Goal: Information Seeking & Learning: Learn about a topic

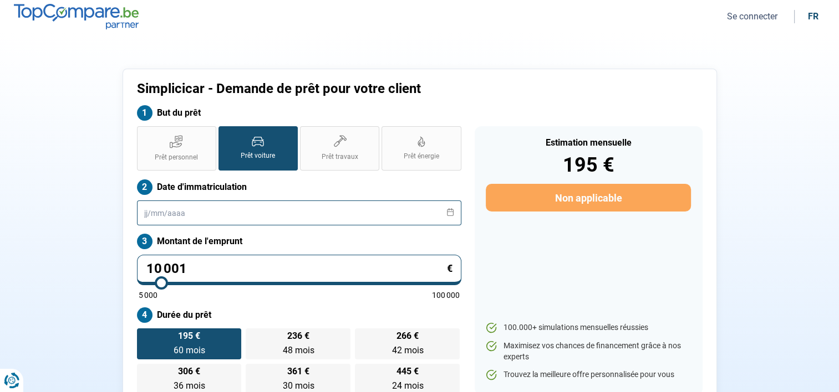
click at [233, 215] on input "text" at bounding box center [299, 213] width 324 height 25
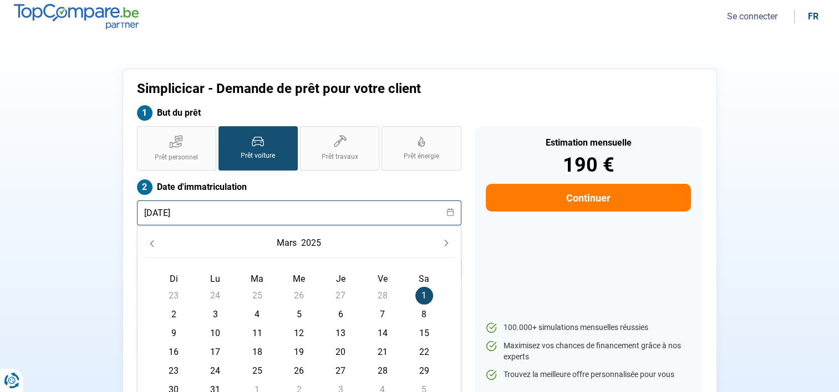
type input "01/03/2025"
click at [422, 292] on span "1" at bounding box center [424, 296] width 18 height 18
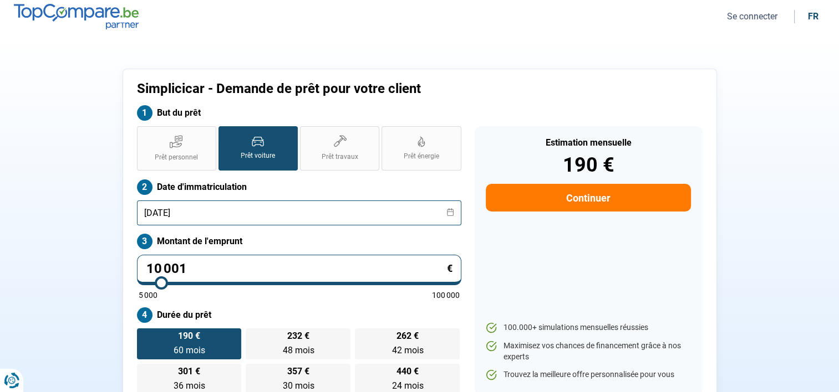
scroll to position [100, 0]
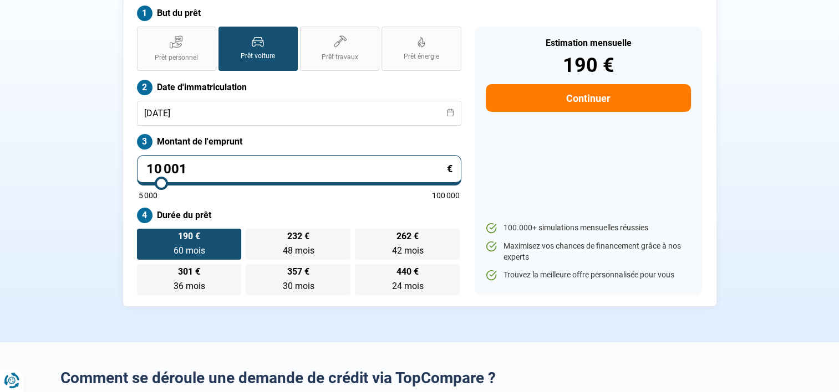
click at [55, 164] on div "Simplicicar - Demande de prêt pour votre client But du prêt Prêt personnel Prêt…" at bounding box center [420, 138] width 732 height 338
click at [210, 167] on input "10 001" at bounding box center [299, 170] width 324 height 30
type input "3"
type input "5000"
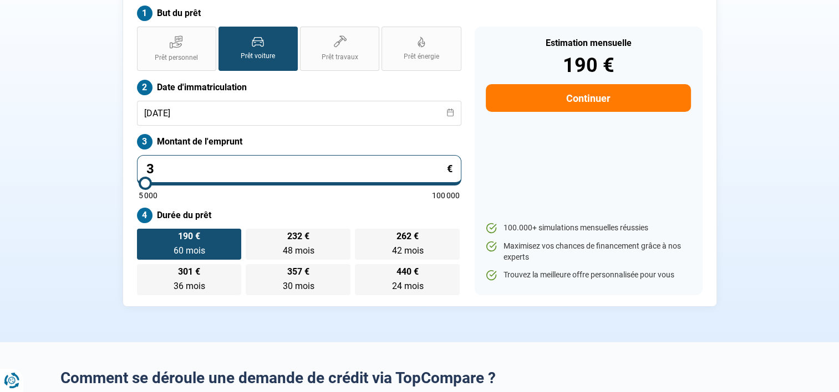
type input "37"
type input "5000"
type input "379"
type input "5000"
type input "3 799"
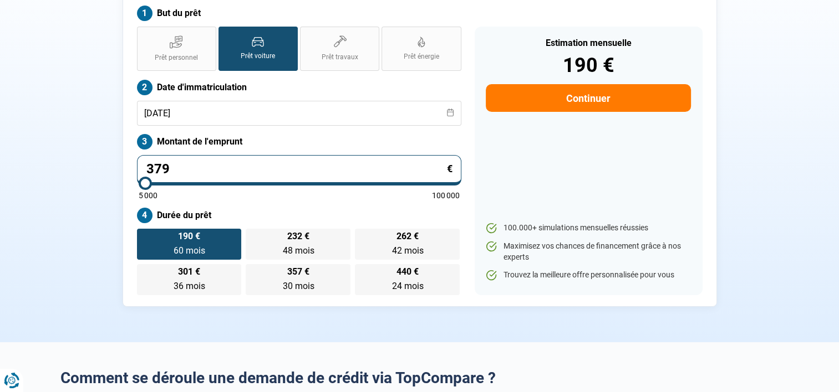
type input "5000"
type input "37 999"
type input "38000"
type input "37 999"
type input "38000"
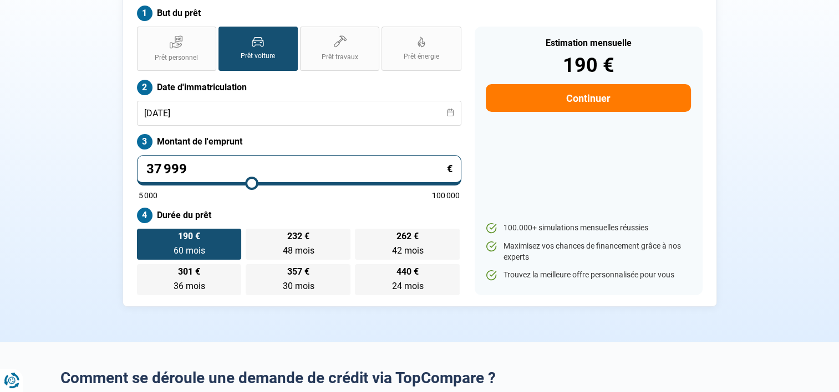
radio input "false"
click at [55, 190] on div "Simplicicar - Demande de prêt pour votre client But du prêt Prêt personnel Prêt…" at bounding box center [420, 138] width 732 height 338
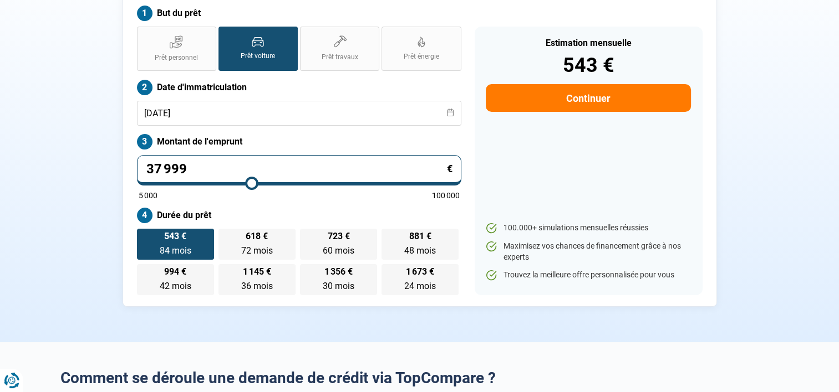
scroll to position [99, 0]
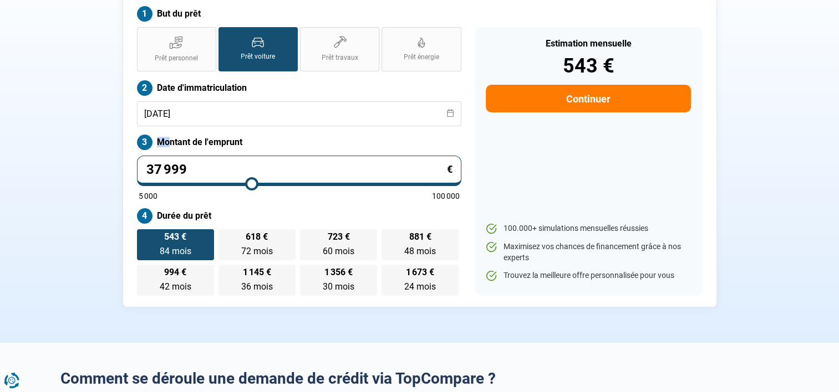
drag, startPoint x: 156, startPoint y: 142, endPoint x: 183, endPoint y: 141, distance: 27.7
click at [183, 141] on label "Montant de l'emprunt" at bounding box center [299, 143] width 324 height 16
drag, startPoint x: 183, startPoint y: 141, endPoint x: 221, endPoint y: 140, distance: 37.1
click at [221, 140] on label "Montant de l'emprunt" at bounding box center [299, 143] width 324 height 16
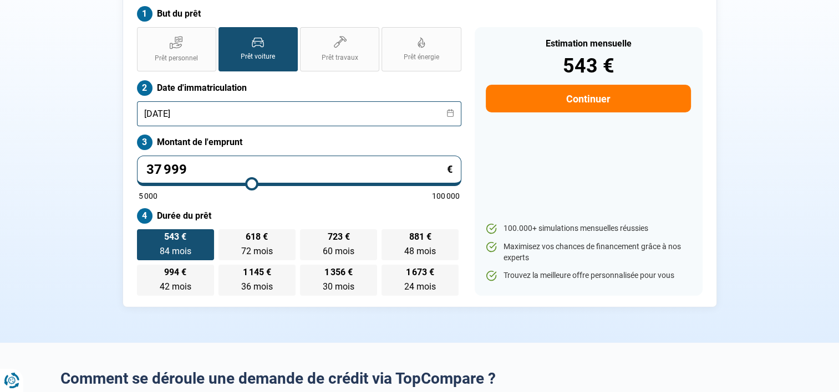
scroll to position [0, 0]
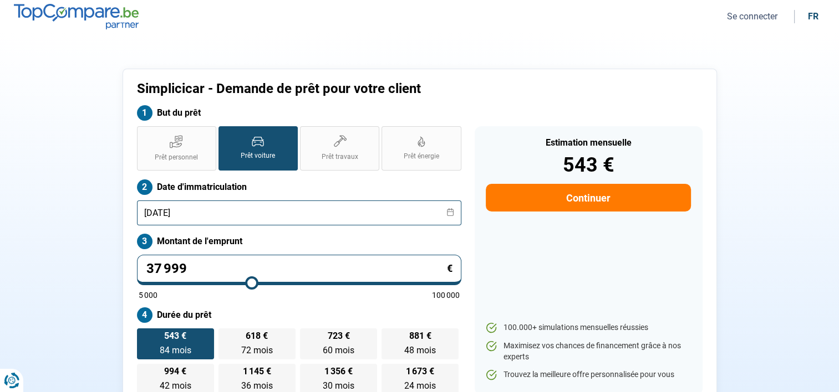
click at [207, 216] on input "01/03/2025" at bounding box center [299, 213] width 324 height 25
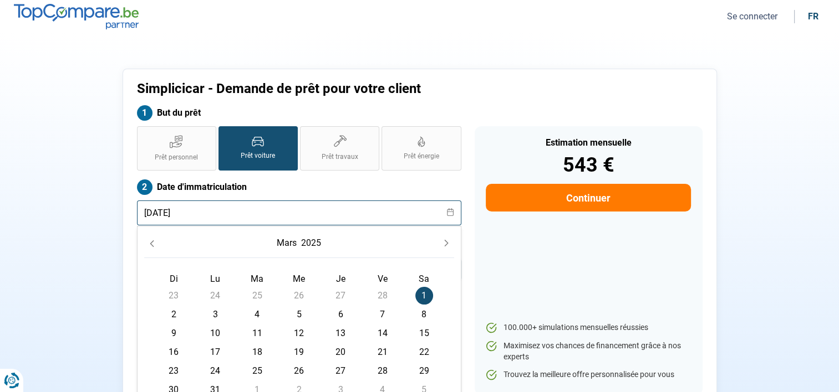
click at [207, 216] on input "01/03/2025" at bounding box center [299, 213] width 324 height 25
type input "01/03/2022"
radio input "true"
type input "01/03/2022"
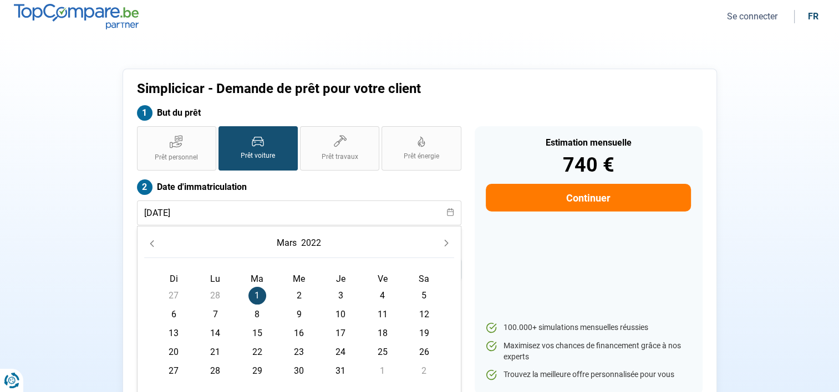
click at [254, 294] on span "1" at bounding box center [257, 296] width 18 height 18
click at [80, 268] on div "Simplicicar - Demande de prêt pour votre client But du prêt Prêt personnel Prêt…" at bounding box center [420, 238] width 732 height 338
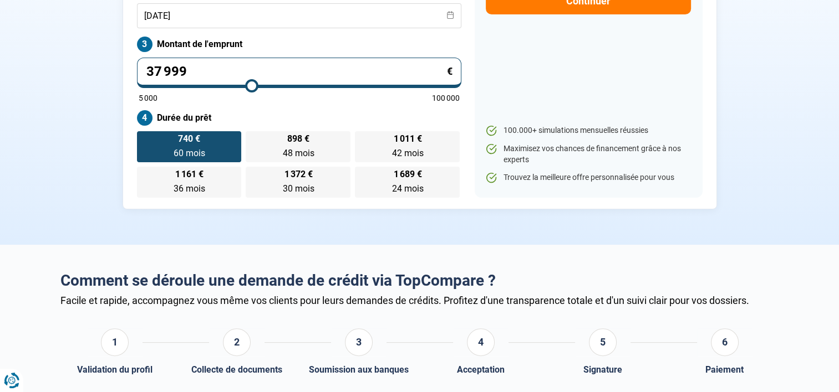
scroll to position [197, 0]
click at [187, 68] on input "37 999" at bounding box center [299, 73] width 324 height 30
type input "4"
type input "5000"
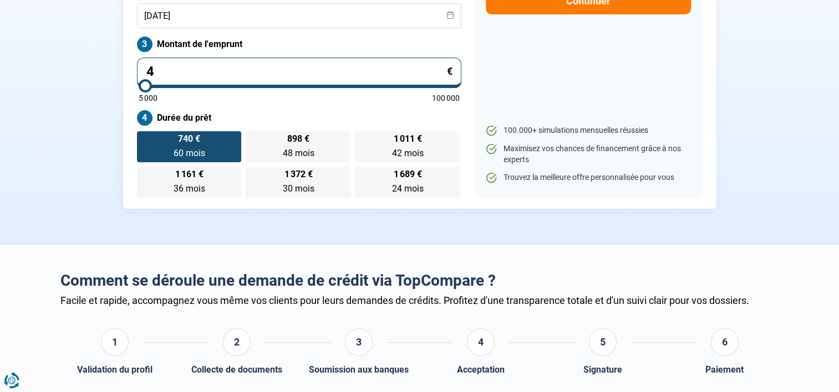
type input "42"
type input "5000"
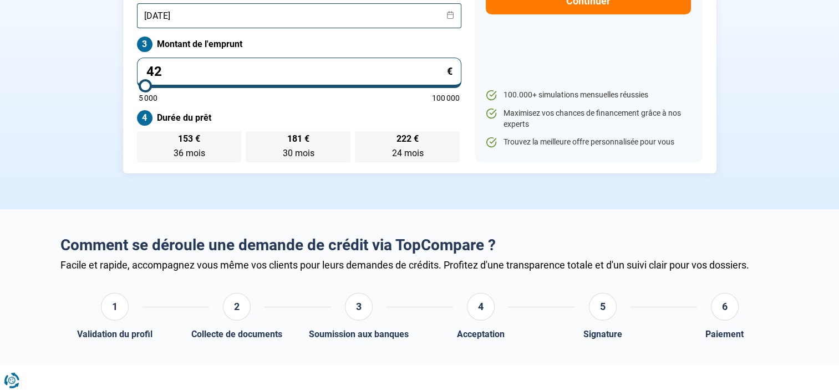
type input "5 000"
type input "5000"
radio input "true"
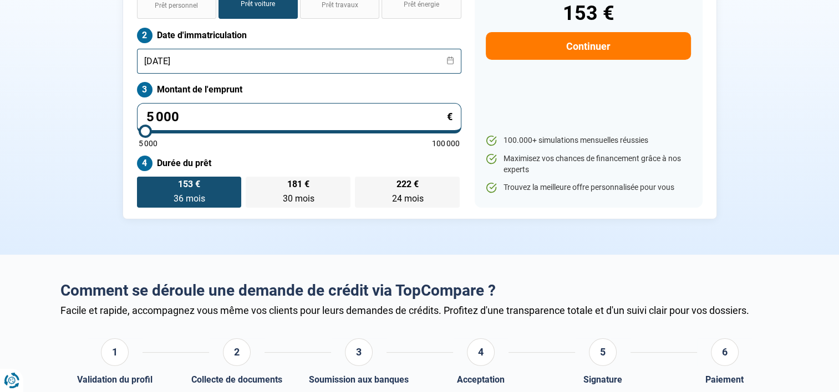
scroll to position [0, 0]
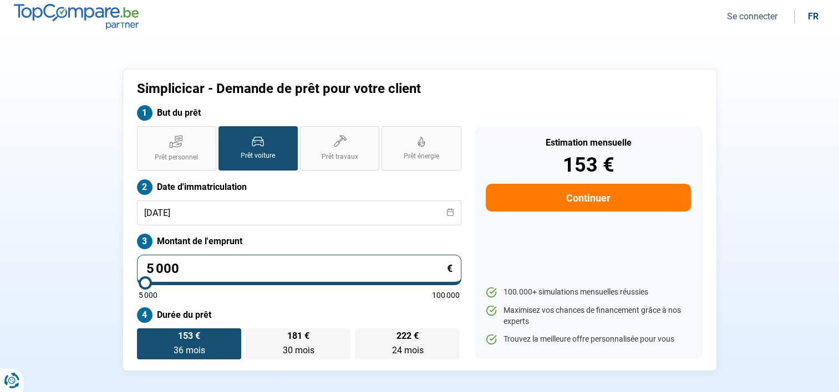
type input "500"
type input "5000"
type input "50"
type input "5000"
type input "5"
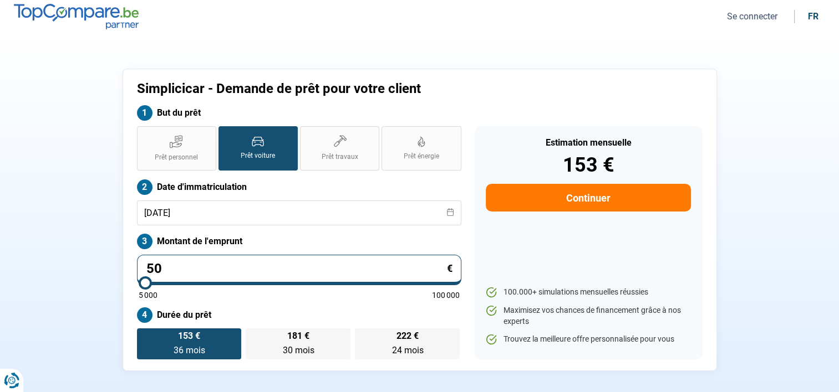
type input "5000"
type input "0"
type input "5000"
type input "4"
type input "5000"
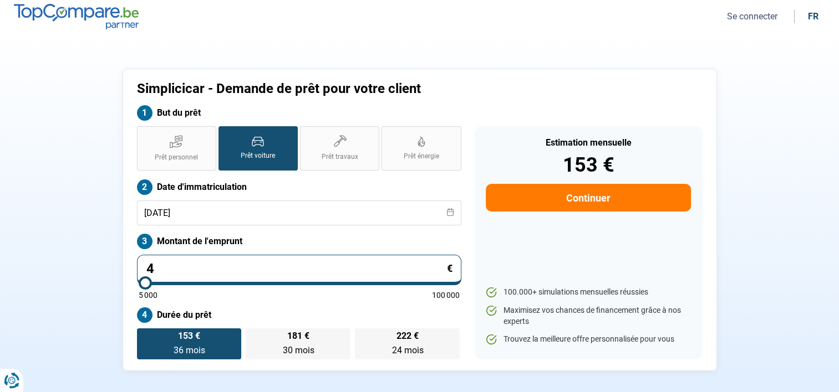
type input "49"
type input "5000"
type input "499"
type input "5000"
type input "4 999"
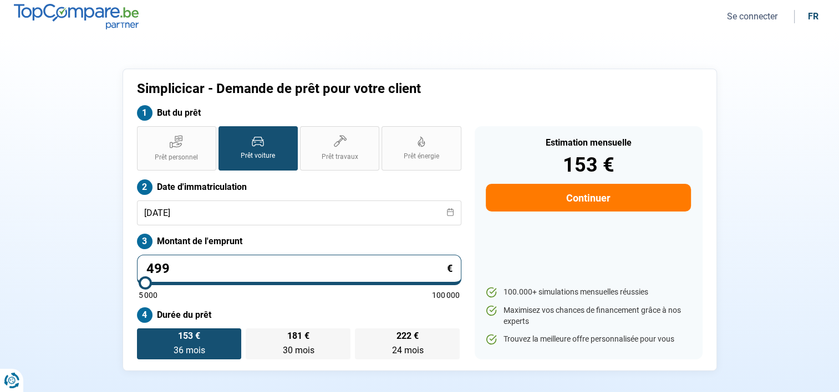
type input "5000"
type input "499"
type input "5000"
type input "49"
type input "5000"
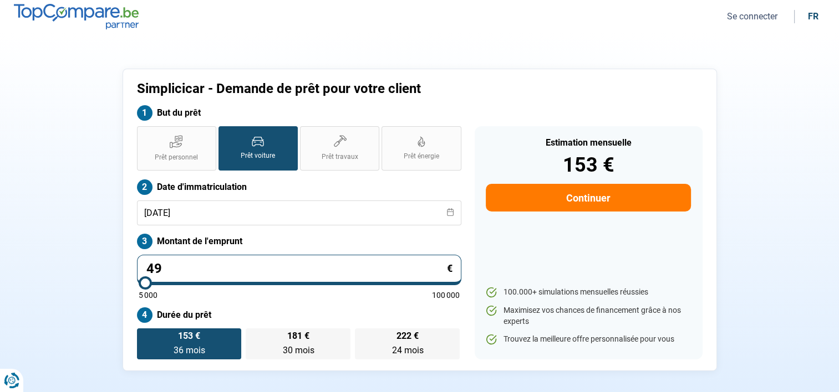
type input "4"
type input "5000"
type input "42"
type input "5000"
type input "429"
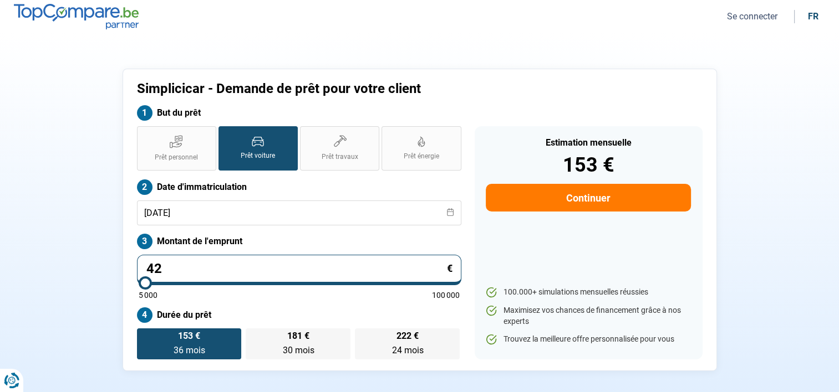
type input "5000"
type input "4 299"
type input "5000"
type input "42 999"
type input "43000"
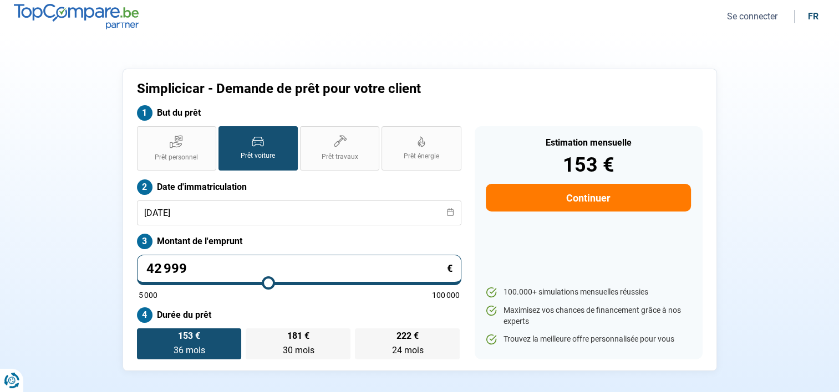
type input "42 999"
type input "43000"
radio input "false"
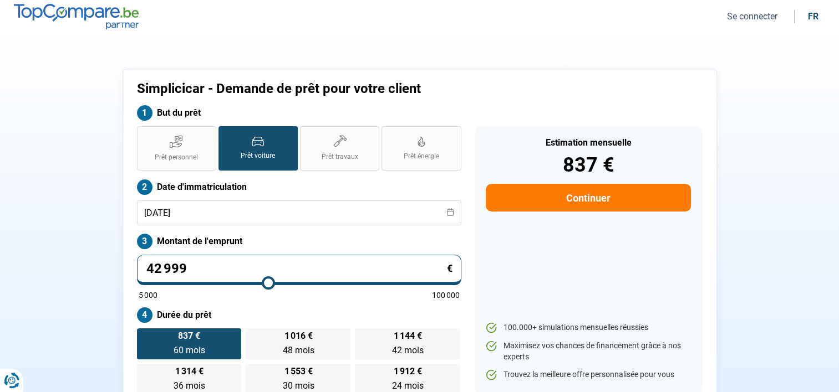
click at [40, 340] on section "Simplicicar - Demande de prêt pour votre client But du prêt Prêt personnel Prêt…" at bounding box center [419, 237] width 839 height 409
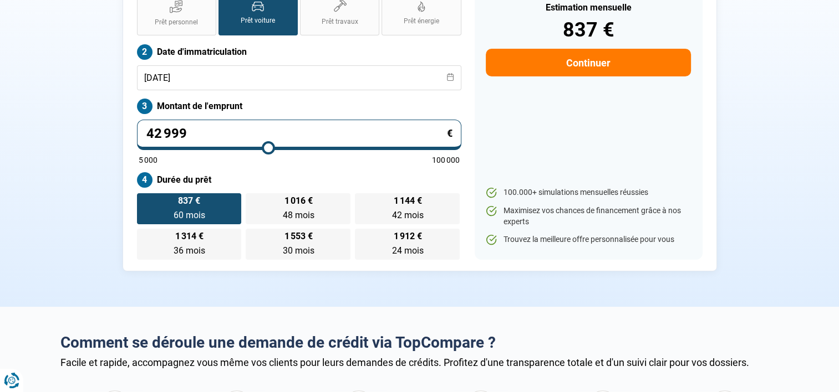
scroll to position [153, 0]
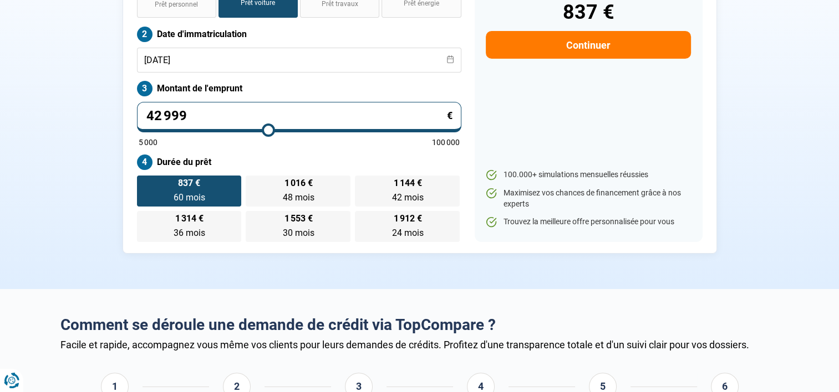
click at [189, 276] on section "Simplicicar - Demande de prêt pour votre client But du prêt Prêt personnel Prêt…" at bounding box center [419, 84] width 839 height 409
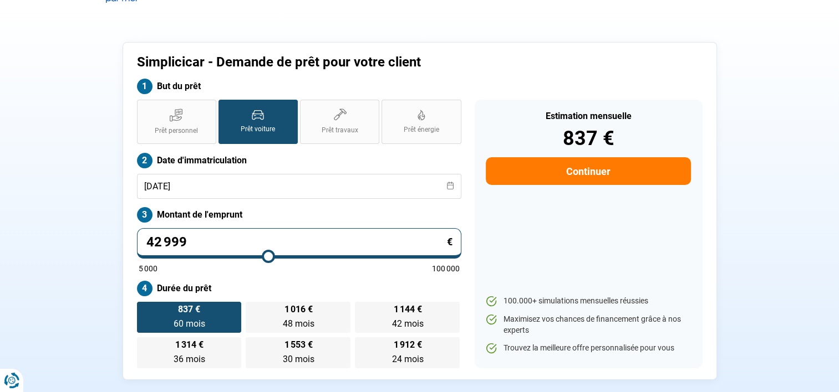
scroll to position [24, 0]
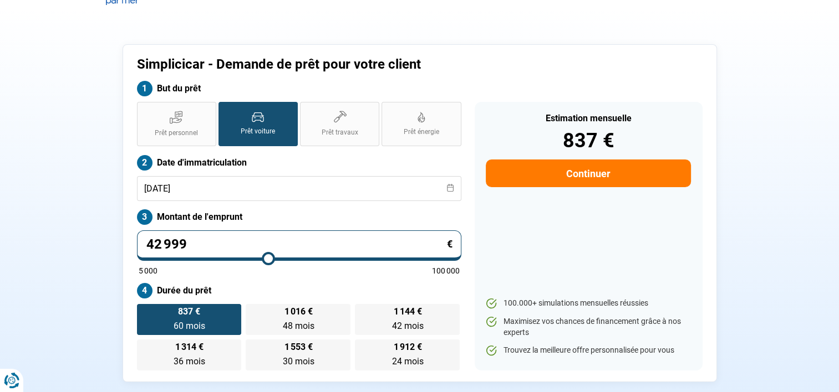
click at [696, 246] on div "Estimation mensuelle 837 € Continuer 100.000+ simulations mensuelles réussies M…" at bounding box center [589, 236] width 228 height 269
click at [272, 202] on div "Prêt personnel Prêt voiture Prêt travaux Prêt énergie Prêt voiture Date d'immat…" at bounding box center [299, 236] width 338 height 269
drag, startPoint x: 272, startPoint y: 202, endPoint x: 261, endPoint y: 192, distance: 14.9
click at [261, 192] on input "01/03/2022" at bounding box center [299, 188] width 324 height 25
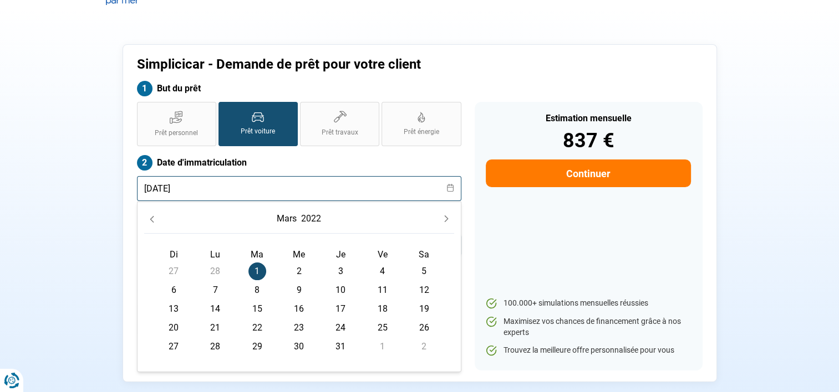
click at [261, 192] on input "01/03/2022" at bounding box center [299, 188] width 324 height 25
type input "01/05/2018"
click at [264, 266] on span "1" at bounding box center [257, 272] width 18 height 18
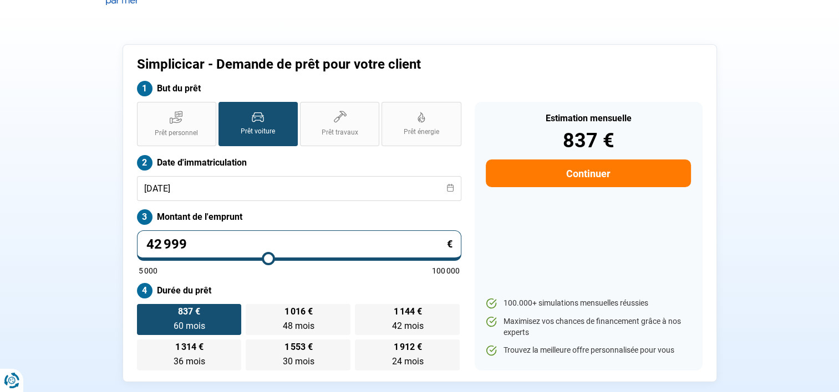
click at [218, 240] on input "42 999" at bounding box center [299, 246] width 324 height 30
type input "1"
type input "5000"
type input "18"
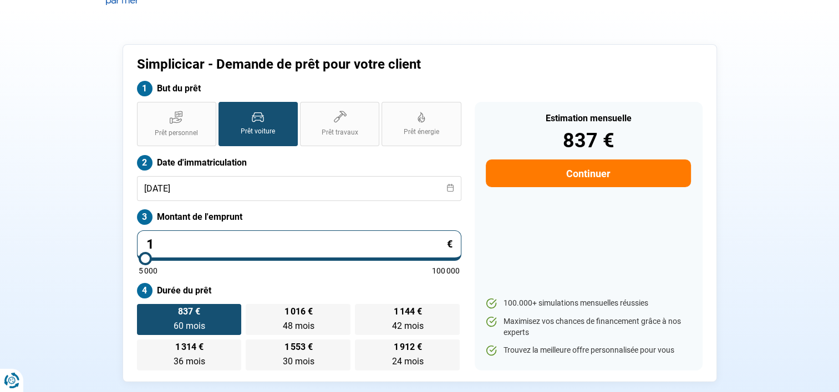
type input "5000"
type input "184"
type input "5000"
type input "1 849"
type input "5000"
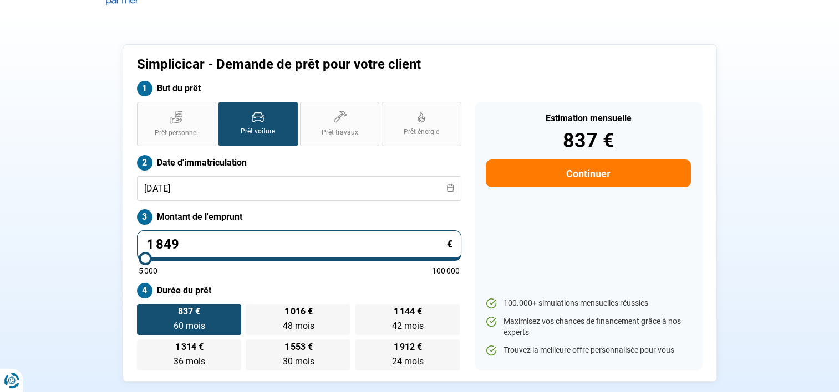
type input "18 499"
type input "18500"
type input "18 499"
type input "18500"
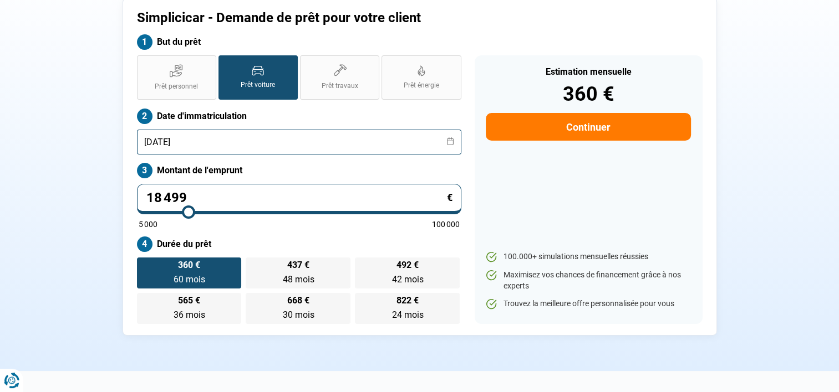
scroll to position [73, 0]
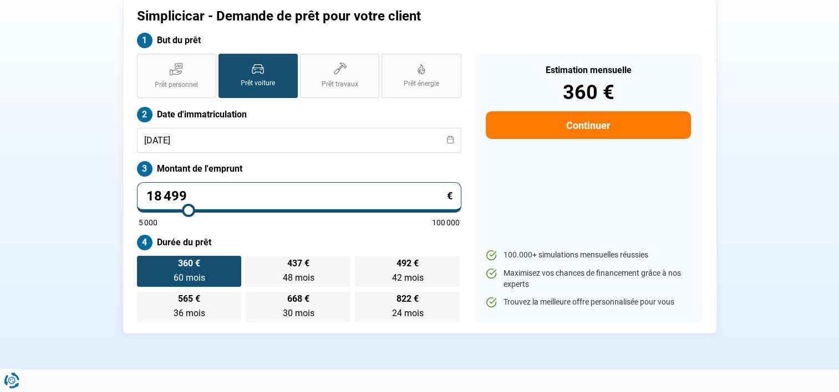
click at [177, 276] on span "60 mois" at bounding box center [189, 278] width 32 height 11
click at [144, 263] on input "360 € 60 mois 60 mois" at bounding box center [140, 259] width 7 height 7
click at [86, 273] on div "Simplicicar - Demande de prêt pour votre client But du prêt Prêt personnel Prêt…" at bounding box center [420, 165] width 732 height 338
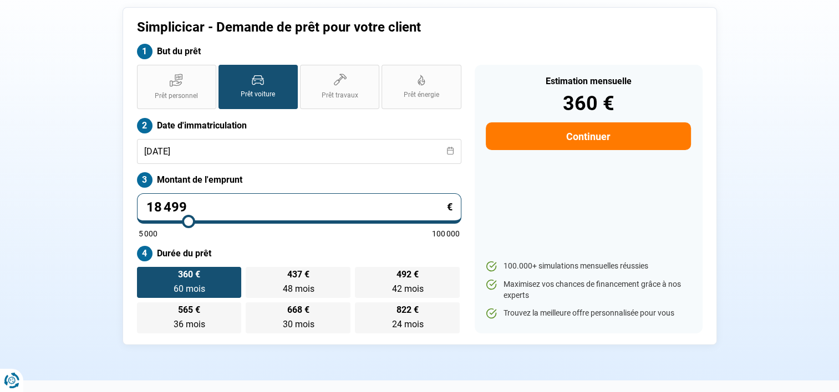
scroll to position [60, 0]
